Goal: Information Seeking & Learning: Learn about a topic

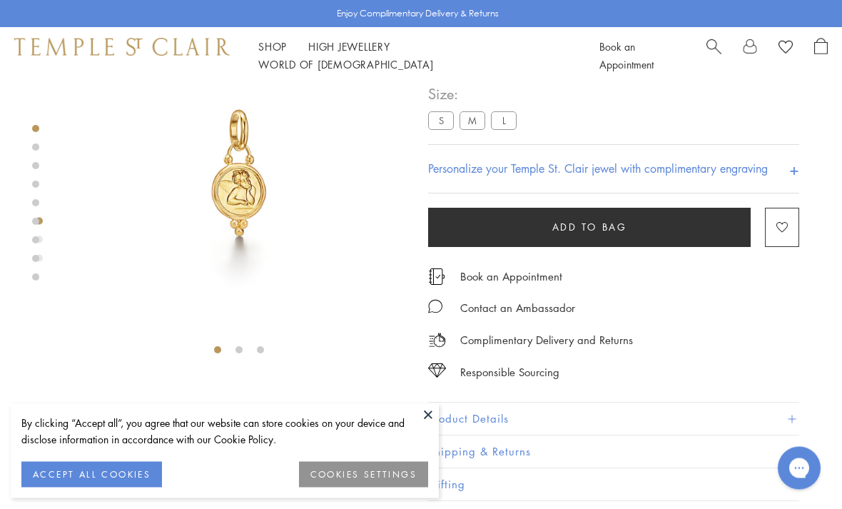
scroll to position [84, 0]
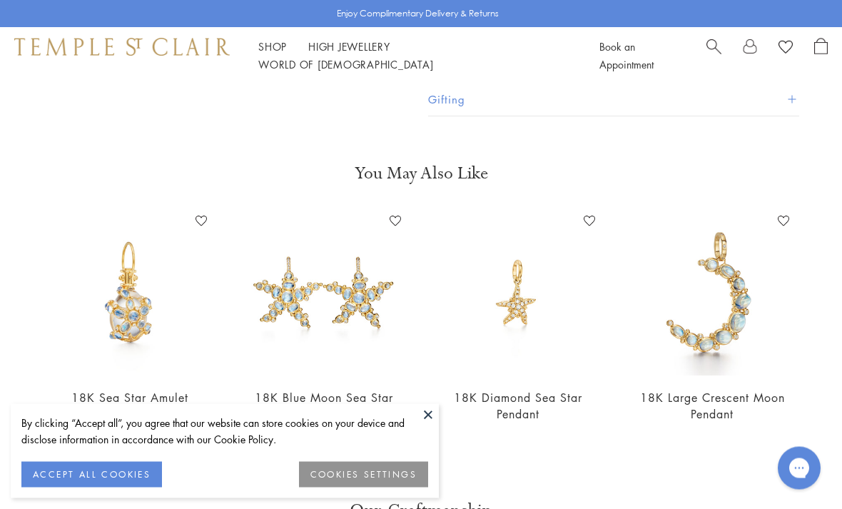
scroll to position [410, 0]
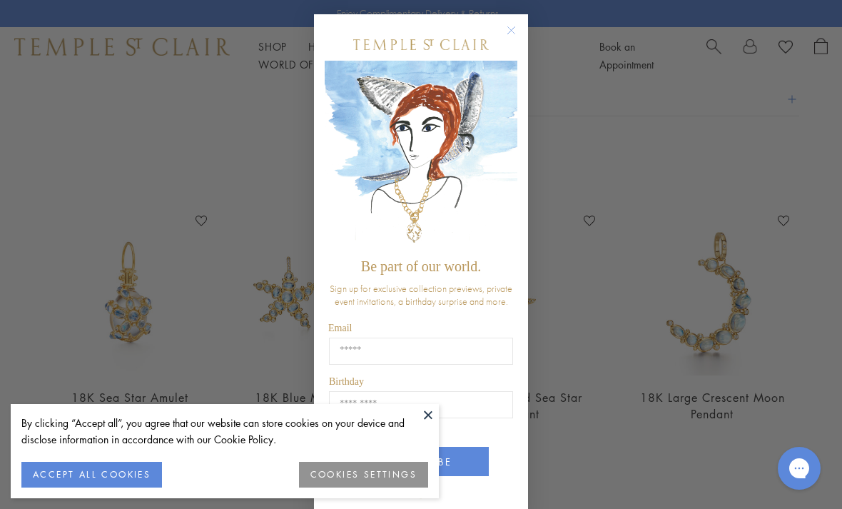
click at [507, 37] on circle "Close dialog" at bounding box center [511, 30] width 17 height 17
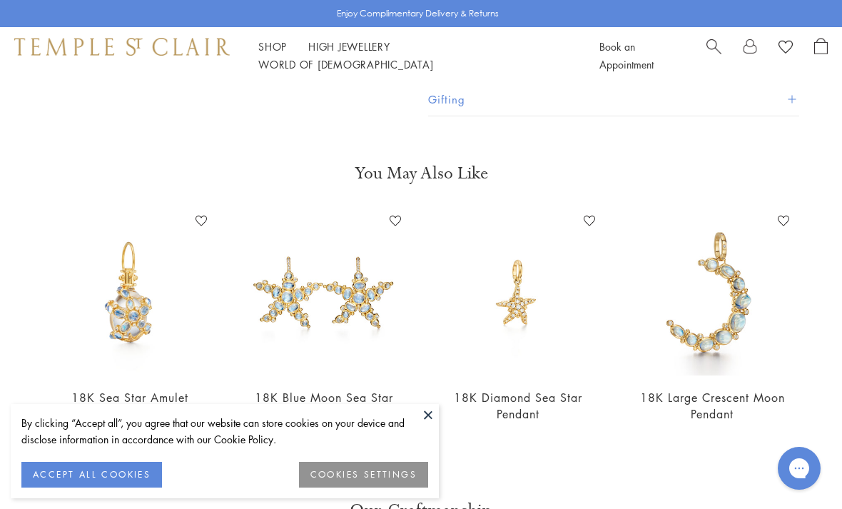
click at [717, 402] on link "18K Large Crescent Moon Pendant" at bounding box center [712, 406] width 145 height 32
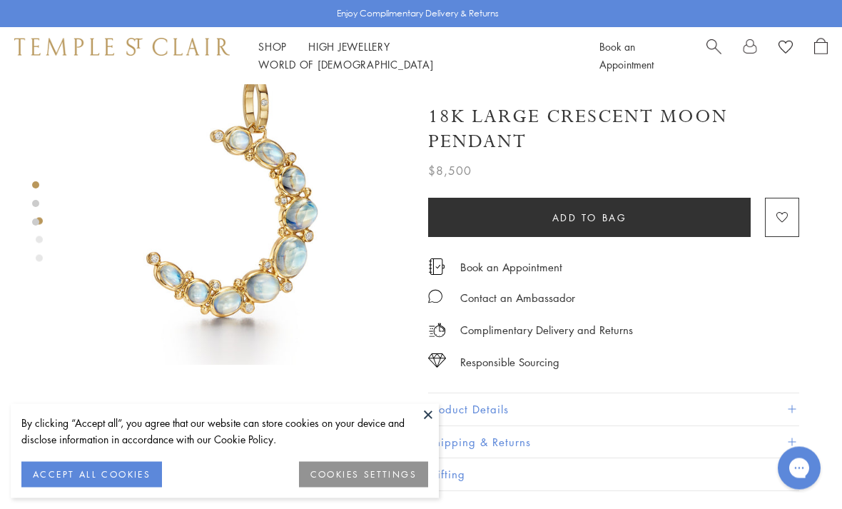
scroll to position [56, 0]
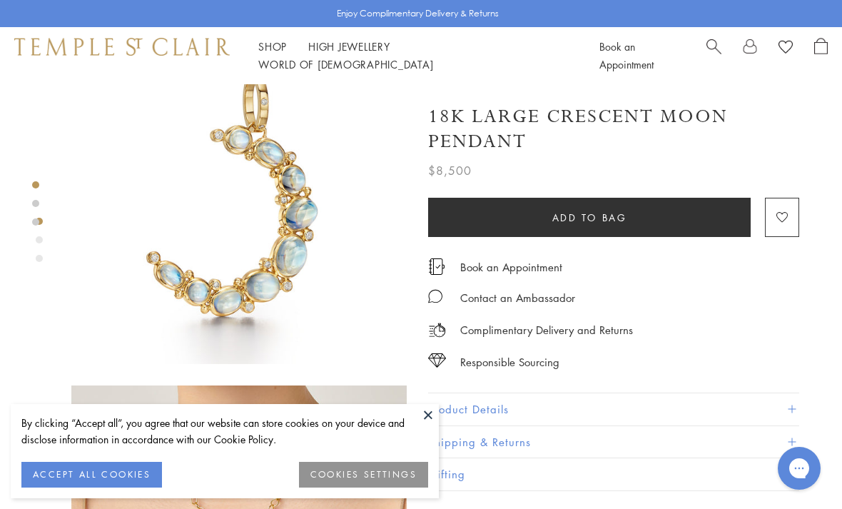
click at [792, 405] on span at bounding box center [792, 409] width 8 height 8
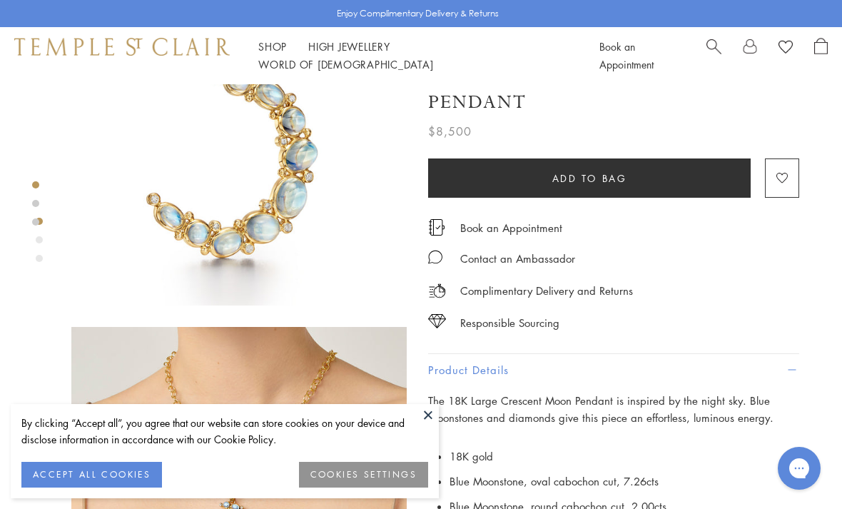
scroll to position [0, 0]
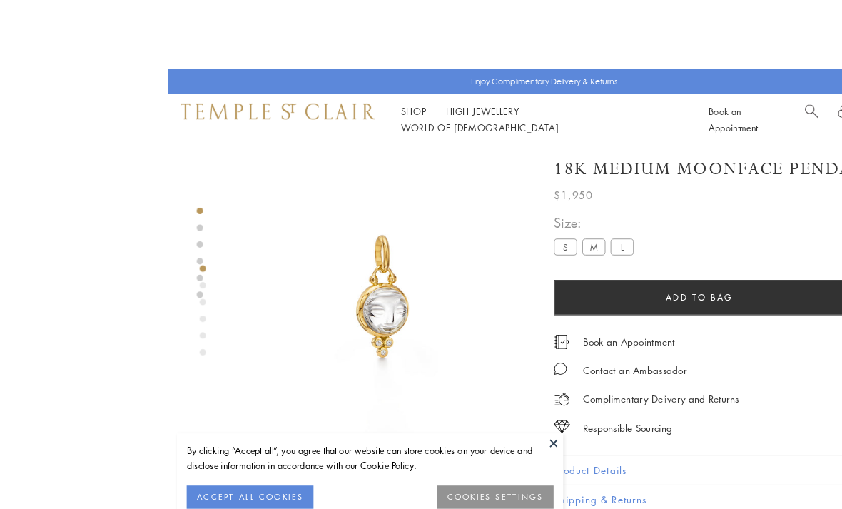
scroll to position [0, 3]
